Goal: Navigation & Orientation: Find specific page/section

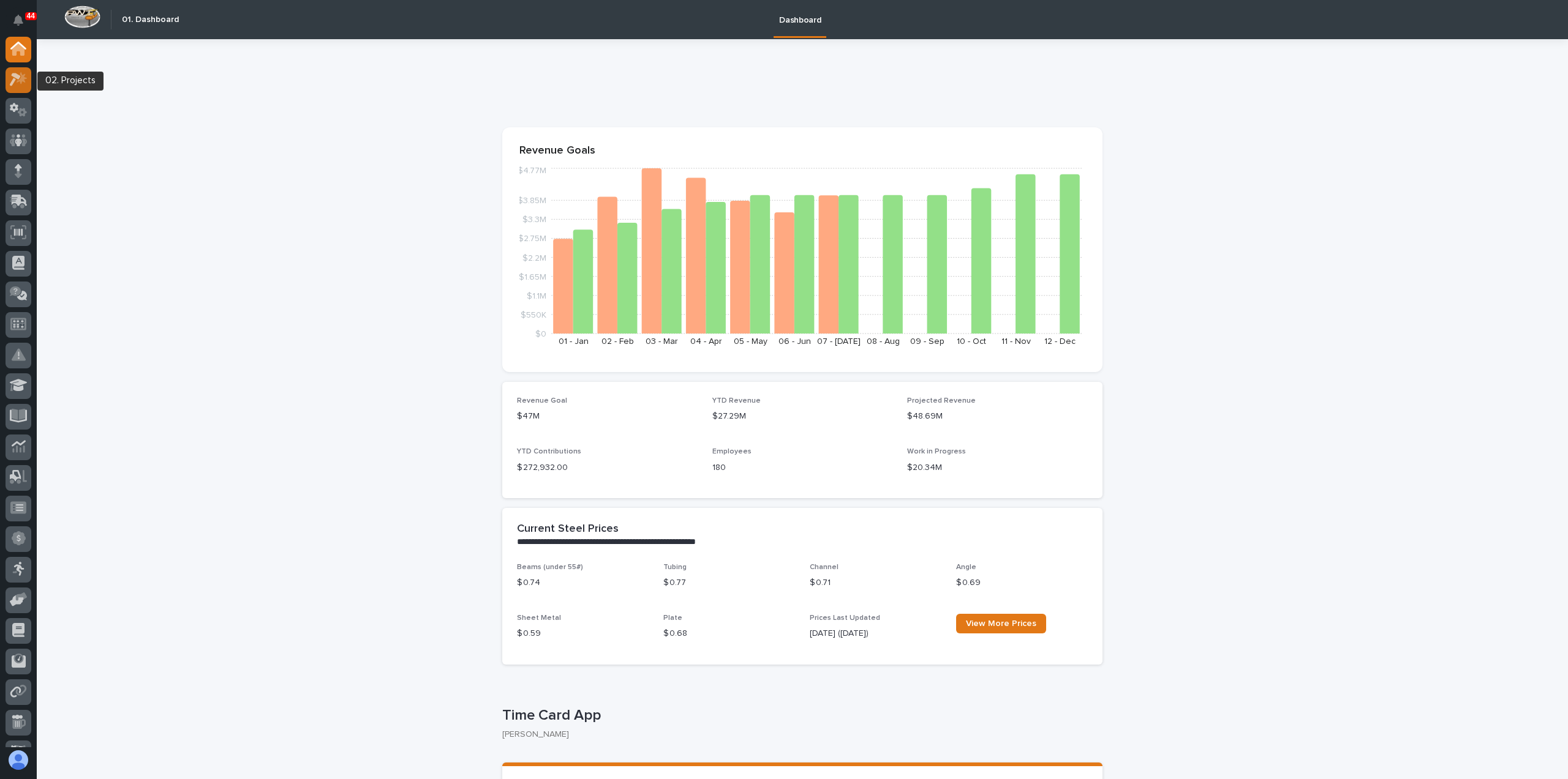
click at [12, 78] on icon at bounding box center [19, 79] width 18 height 14
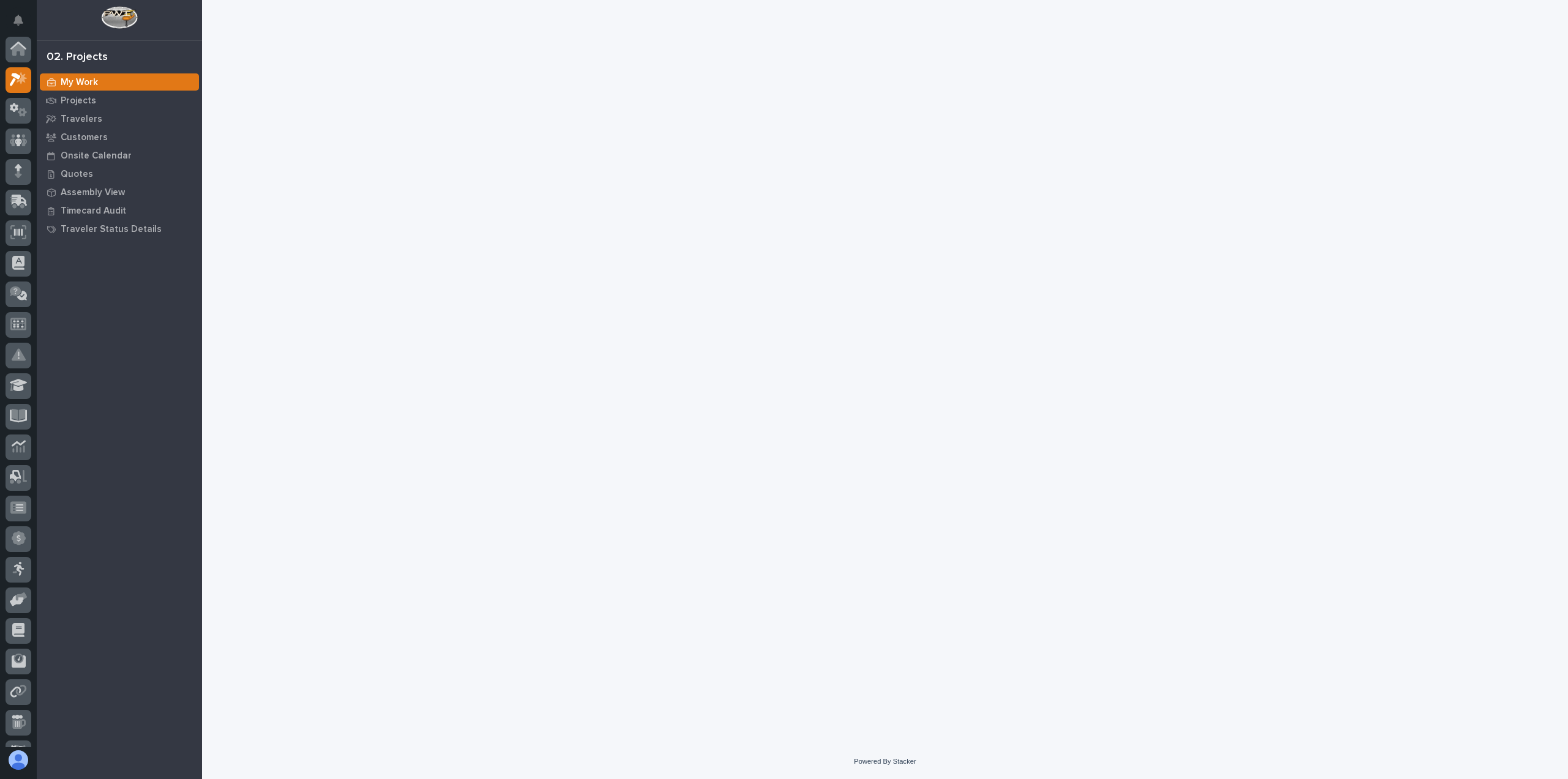
scroll to position [31, 0]
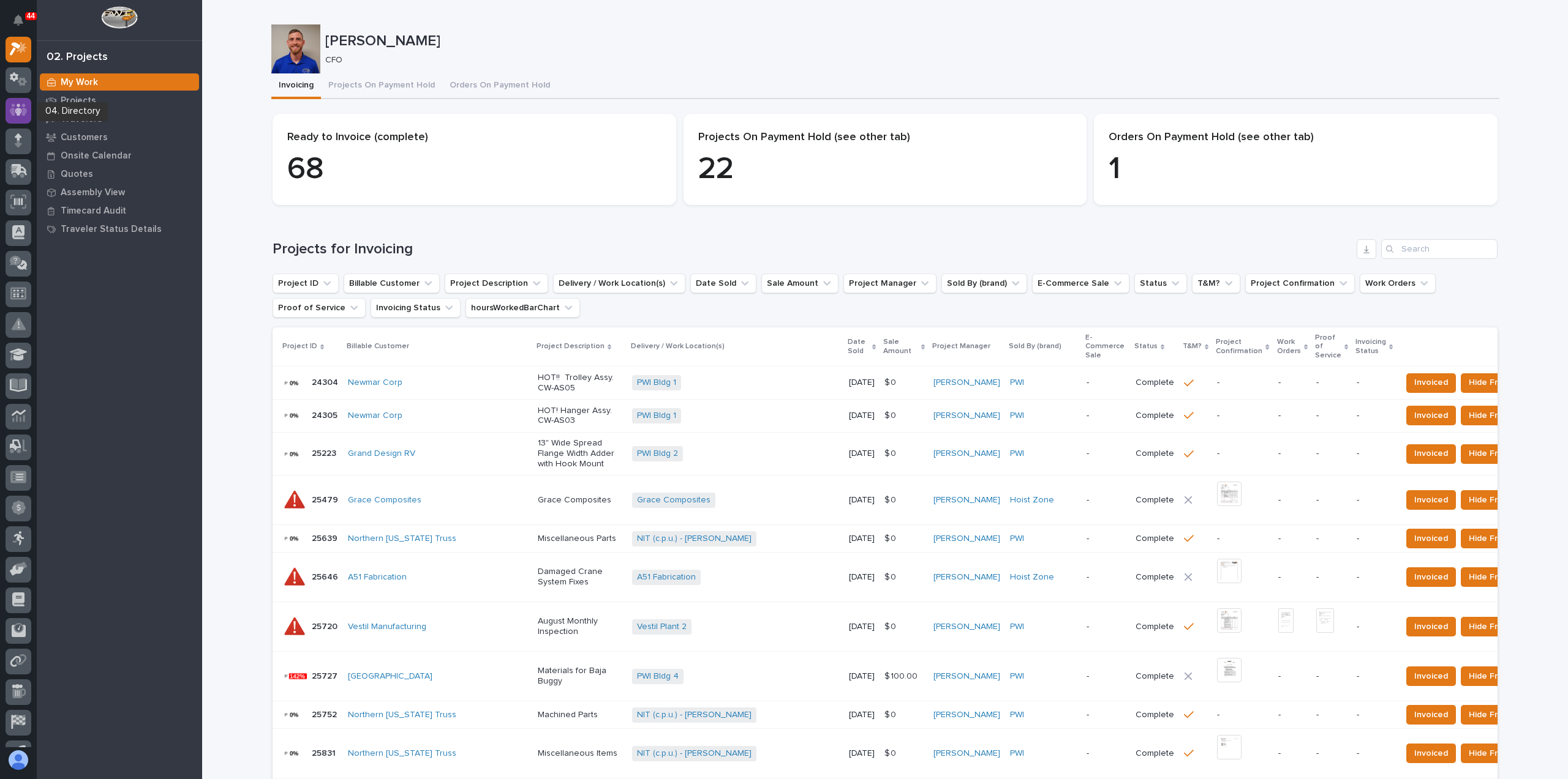
click at [22, 107] on icon at bounding box center [19, 110] width 18 height 14
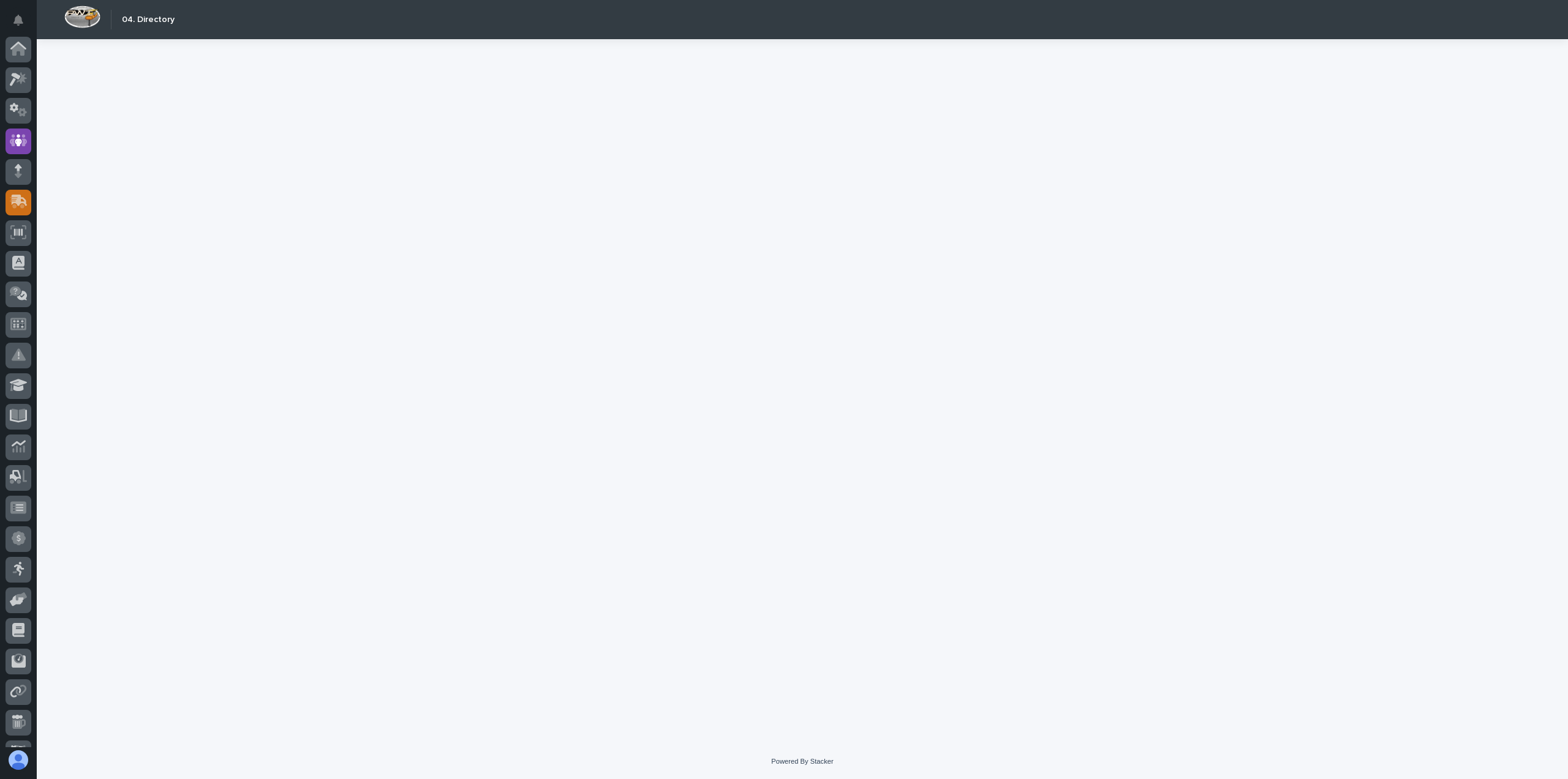
scroll to position [85, 0]
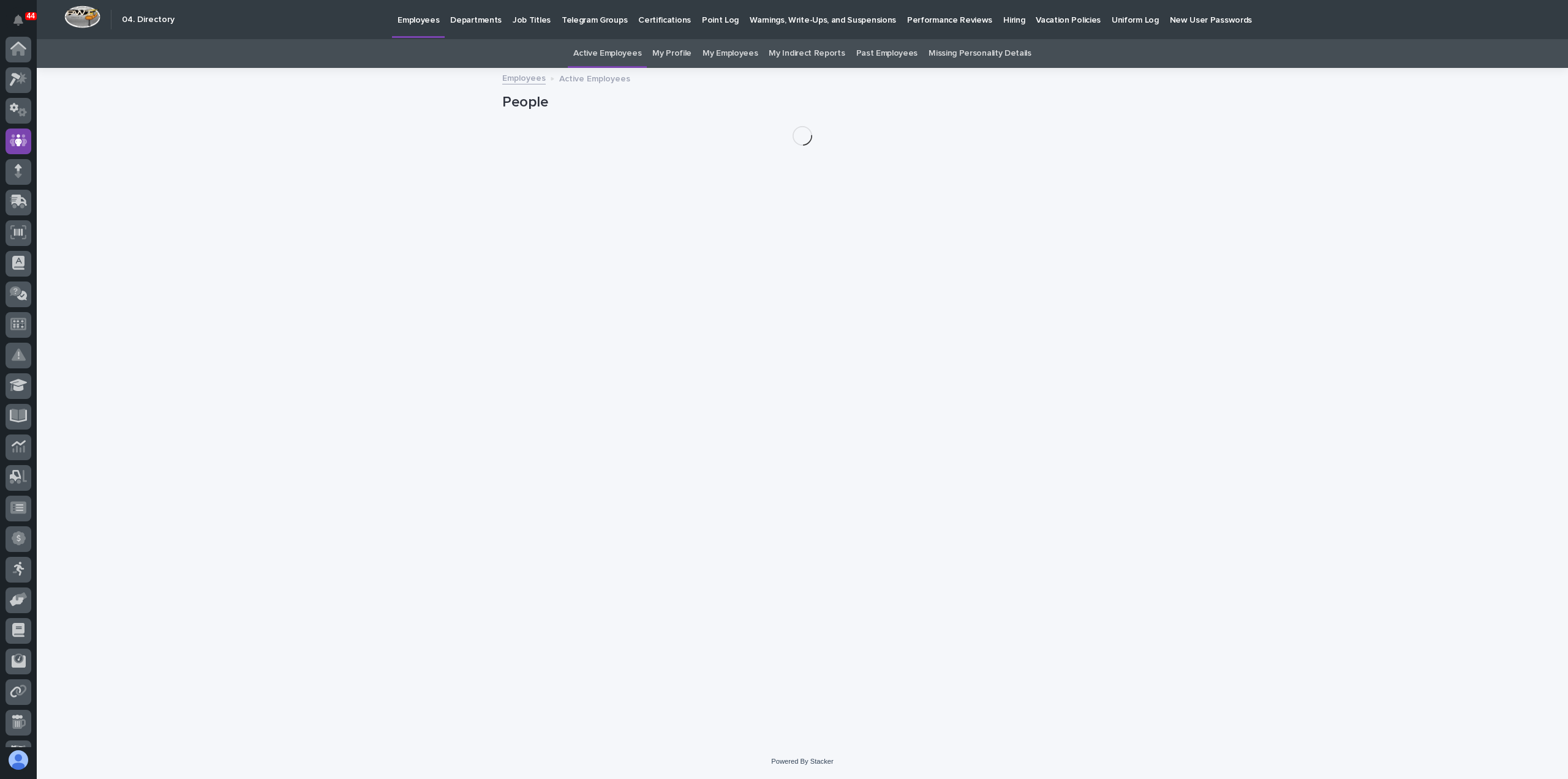
scroll to position [85, 0]
